Goal: Entertainment & Leisure: Browse casually

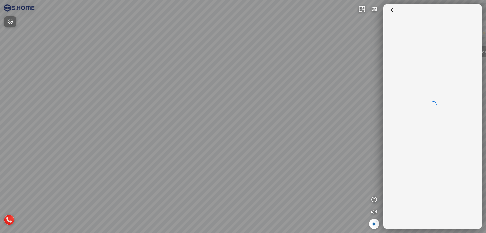
click at [225, 92] on div at bounding box center [243, 116] width 486 height 233
click at [225, 92] on div "Tầng 1 - Gạch ốp lát & Phòng mẫu Tầng 3 - Thiết bị vệ sinh Thư viện phòng mẫu 3D" at bounding box center [243, 116] width 486 height 233
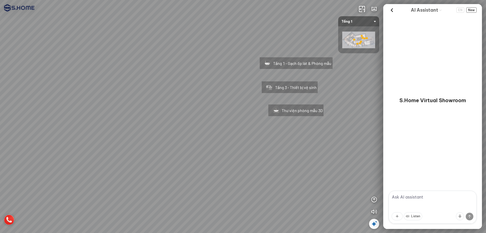
drag, startPoint x: 227, startPoint y: 95, endPoint x: 146, endPoint y: 97, distance: 81.1
click at [146, 97] on div "Tầng 1 - Gạch ốp lát & Phòng mẫu Tầng 3 - Thiết bị vệ sinh Thư viện phòng mẫu 3D" at bounding box center [243, 116] width 486 height 233
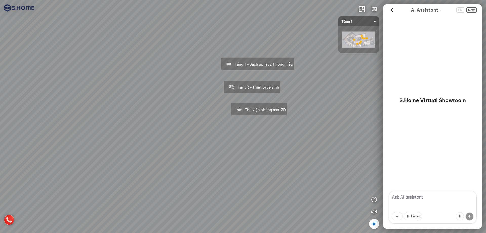
click at [253, 67] on div "Tầng 1 - Gạch ốp lát & Phòng mẫu" at bounding box center [257, 63] width 95 height 32
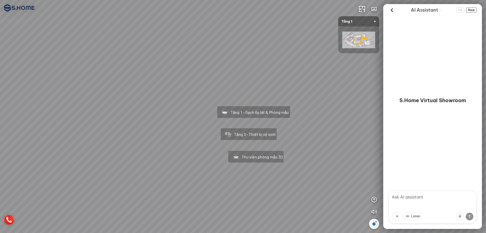
drag, startPoint x: 53, startPoint y: 47, endPoint x: 114, endPoint y: 48, distance: 60.3
click at [114, 48] on div "Tầng 1 - Gạch ốp lát & Phòng mẫu Tầng 3 - Thiết bị vệ sinh Thư viện phòng mẫu 3D" at bounding box center [243, 116] width 486 height 233
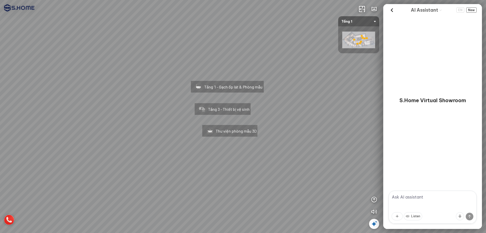
drag, startPoint x: 236, startPoint y: 81, endPoint x: 198, endPoint y: 56, distance: 45.7
click at [198, 56] on div "Tầng 1 - Gạch ốp lát & Phòng mẫu Tầng 3 - Thiết bị vệ sinh Thư viện phòng mẫu 3D" at bounding box center [243, 116] width 486 height 233
click at [228, 89] on div "Tầng 1 - Gạch ốp lát & Phòng mẫu" at bounding box center [227, 86] width 95 height 32
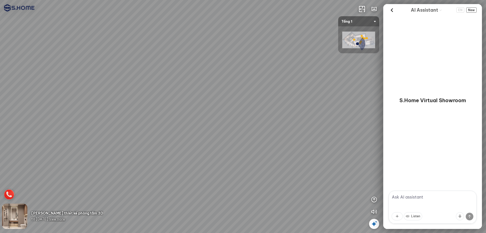
drag, startPoint x: 232, startPoint y: 99, endPoint x: 224, endPoint y: 64, distance: 36.2
click at [224, 64] on div at bounding box center [243, 116] width 486 height 233
click at [230, 81] on div at bounding box center [243, 116] width 486 height 233
click at [263, 106] on div at bounding box center [243, 116] width 486 height 233
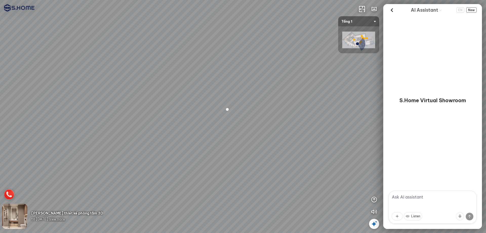
click at [236, 109] on div at bounding box center [243, 116] width 486 height 233
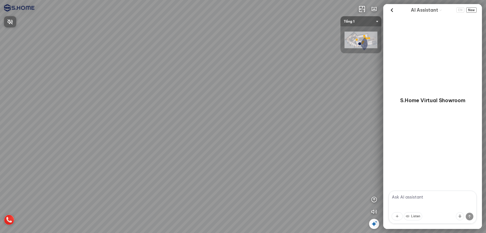
click at [69, 31] on div at bounding box center [243, 116] width 486 height 233
